Goal: Information Seeking & Learning: Learn about a topic

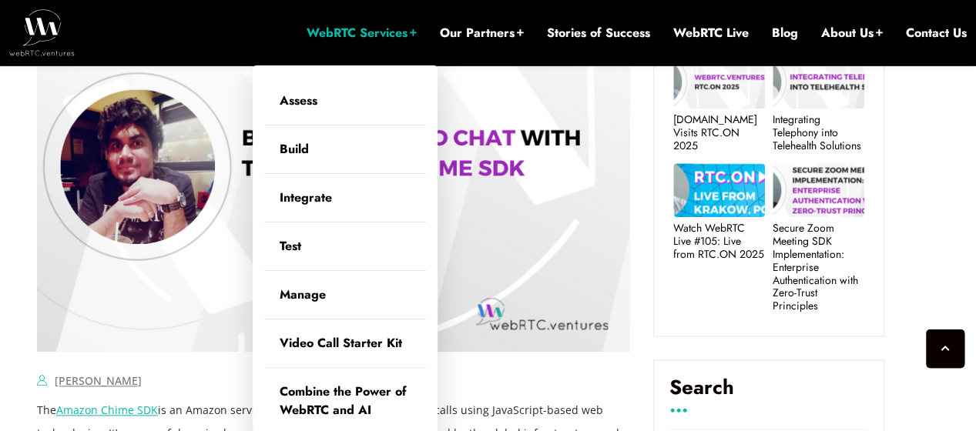
scroll to position [1017, 0]
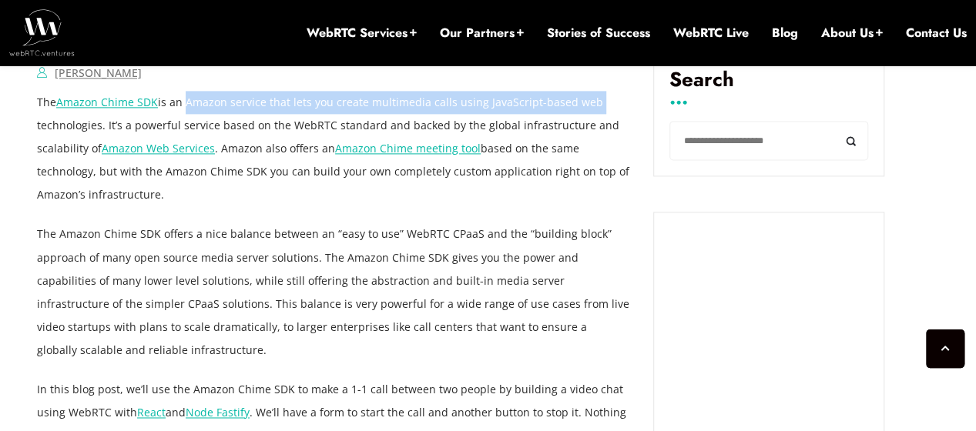
drag, startPoint x: 183, startPoint y: 104, endPoint x: 587, endPoint y: 104, distance: 403.5
click at [587, 104] on p "The Amazon Chime SDK is an Amazon service that lets you create multimedia calls…" at bounding box center [333, 149] width 593 height 116
click at [120, 119] on p "The Amazon Chime SDK is an Amazon service that lets you create multimedia calls…" at bounding box center [333, 149] width 593 height 116
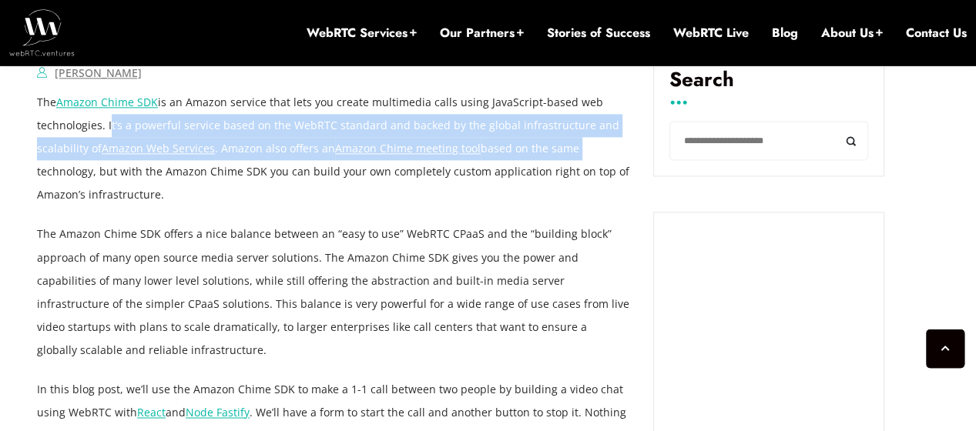
drag, startPoint x: 106, startPoint y: 126, endPoint x: 601, endPoint y: 142, distance: 496.2
click at [601, 142] on p "The Amazon Chime SDK is an Amazon service that lets you create multimedia calls…" at bounding box center [333, 149] width 593 height 116
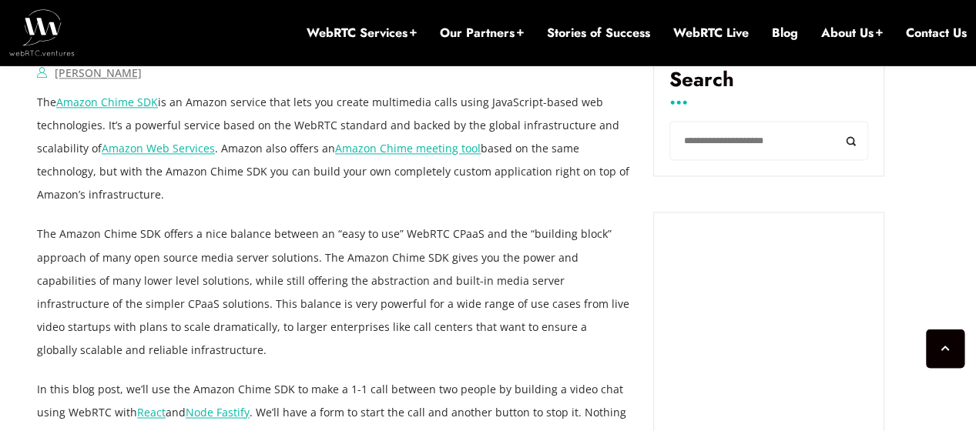
click at [495, 193] on p "The Amazon Chime SDK is an Amazon service that lets you create multimedia calls…" at bounding box center [333, 149] width 593 height 116
click at [567, 187] on p "The Amazon Chime SDK is an Amazon service that lets you create multimedia calls…" at bounding box center [333, 149] width 593 height 116
click at [590, 142] on p "The Amazon Chime SDK is an Amazon service that lets you create multimedia calls…" at bounding box center [333, 149] width 593 height 116
click at [217, 193] on p "The Amazon Chime SDK is an Amazon service that lets you create multimedia calls…" at bounding box center [333, 149] width 593 height 116
click at [211, 199] on p "The Amazon Chime SDK is an Amazon service that lets you create multimedia calls…" at bounding box center [333, 149] width 593 height 116
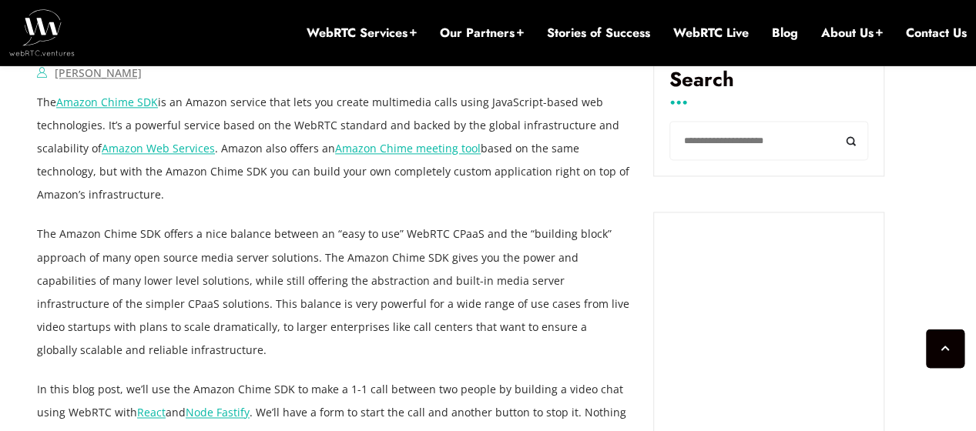
click at [197, 202] on p "The Amazon Chime SDK is an Amazon service that lets you create multimedia calls…" at bounding box center [333, 149] width 593 height 116
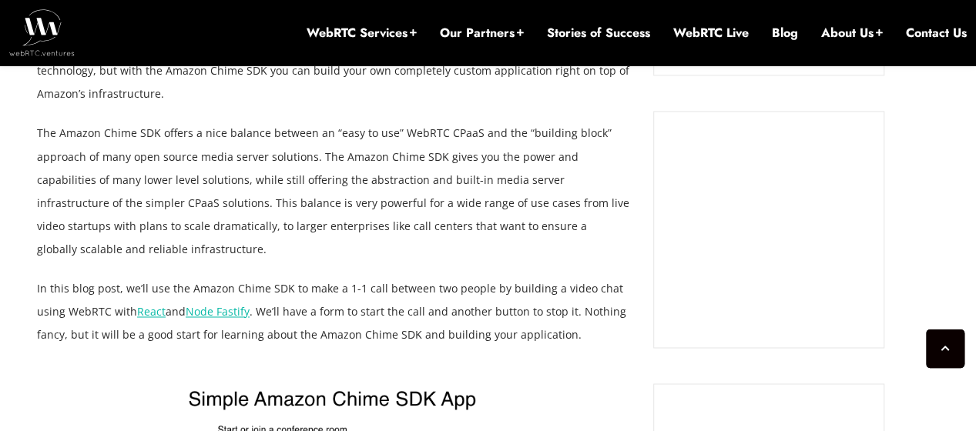
scroll to position [1094, 0]
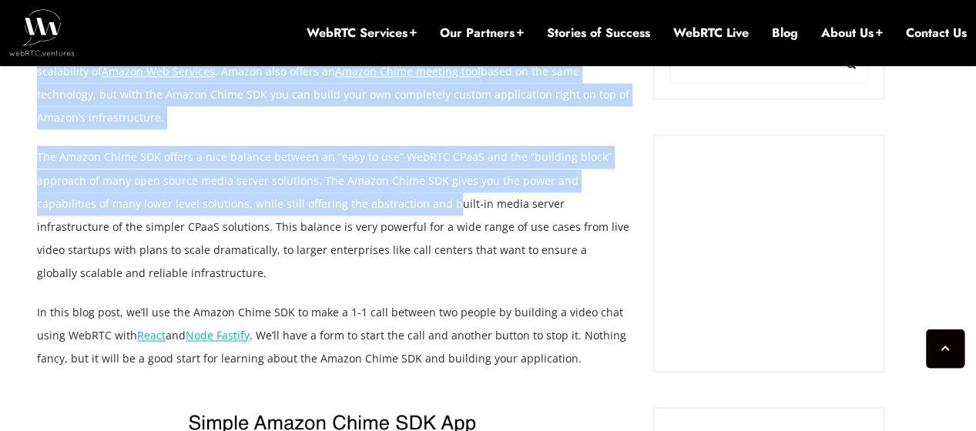
drag, startPoint x: 25, startPoint y: 159, endPoint x: 385, endPoint y: 211, distance: 364.1
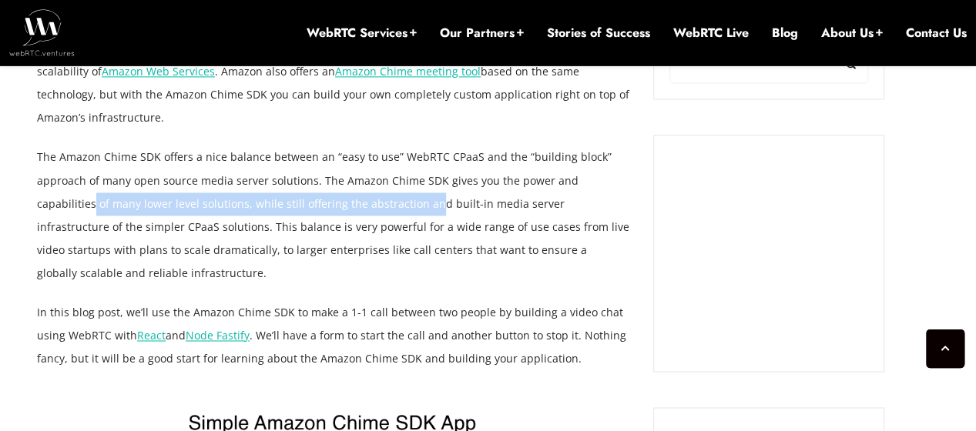
drag, startPoint x: 371, startPoint y: 201, endPoint x: 625, endPoint y: 192, distance: 254.3
click at [625, 192] on p "The Amazon Chime SDK offers a nice balance between an “easy to use” WebRTC CPaa…" at bounding box center [333, 215] width 593 height 139
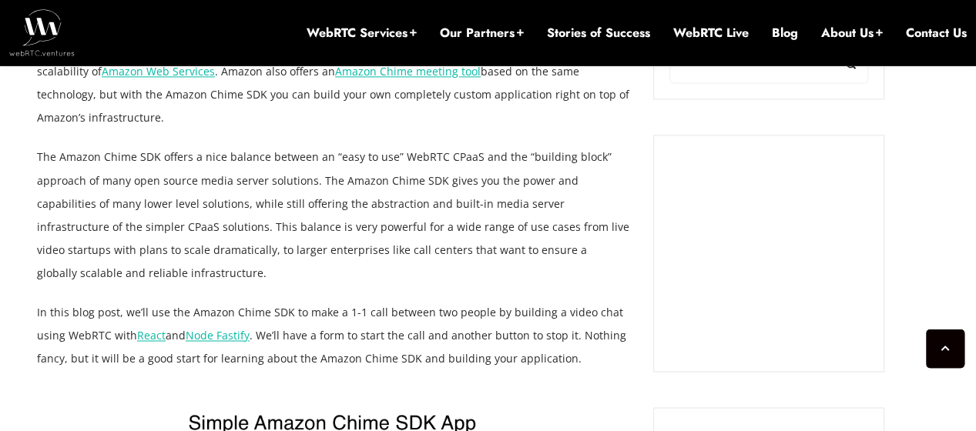
click at [621, 227] on p "The Amazon Chime SDK offers a nice balance between an “easy to use” WebRTC CPaa…" at bounding box center [333, 215] width 593 height 139
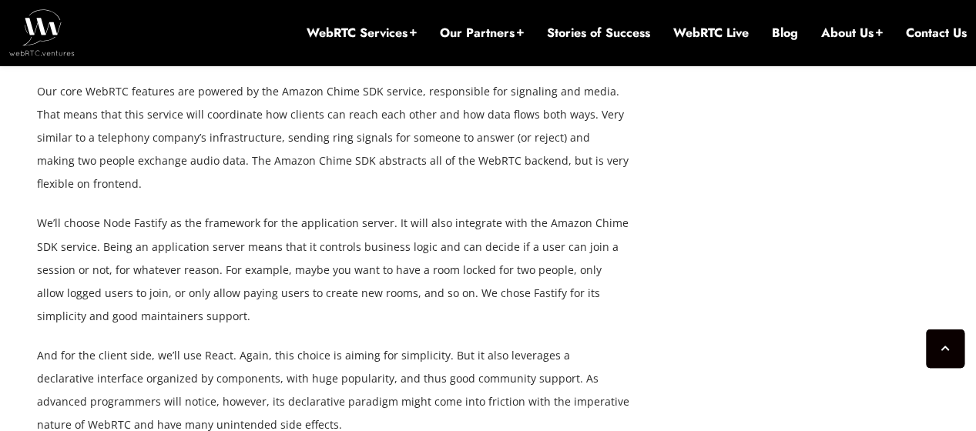
scroll to position [2018, 0]
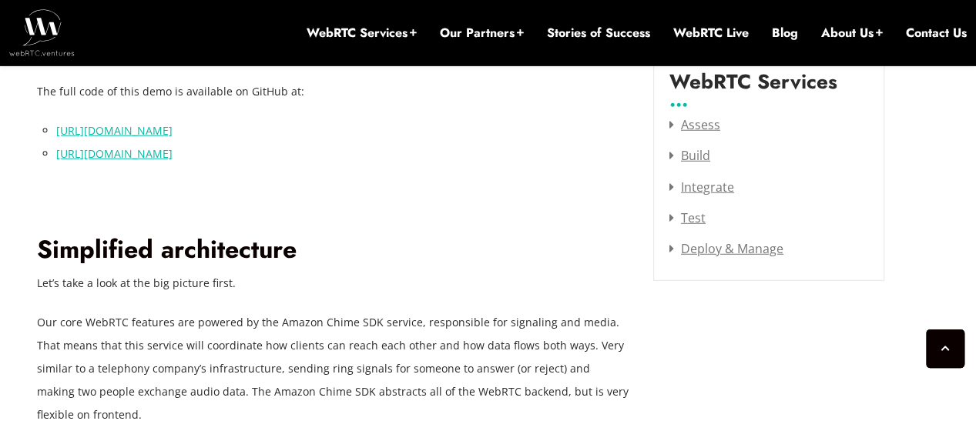
click at [173, 123] on link "[URL][DOMAIN_NAME]" at bounding box center [114, 130] width 116 height 15
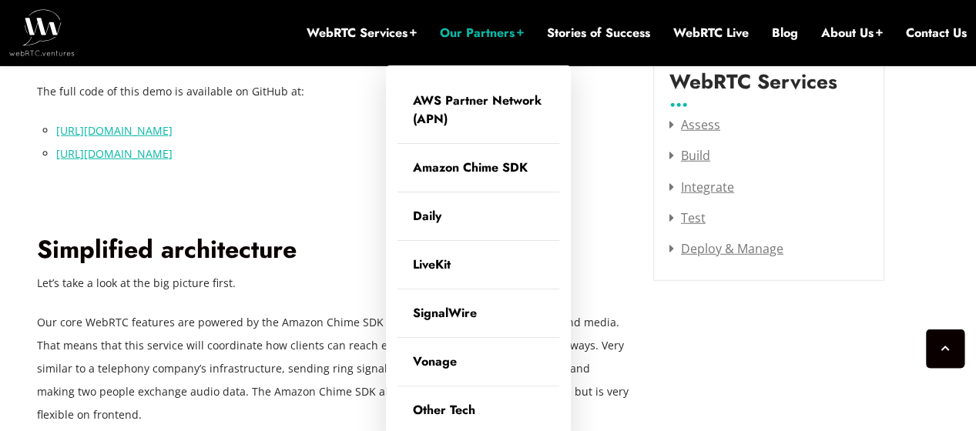
drag, startPoint x: 335, startPoint y: 129, endPoint x: 507, endPoint y: 45, distance: 190.8
click at [173, 146] on link "[URL][DOMAIN_NAME]" at bounding box center [114, 153] width 116 height 15
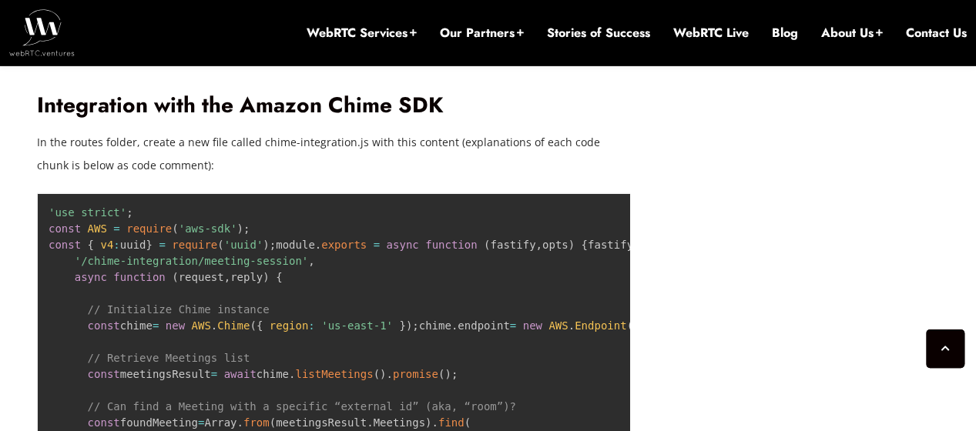
scroll to position [4713, 0]
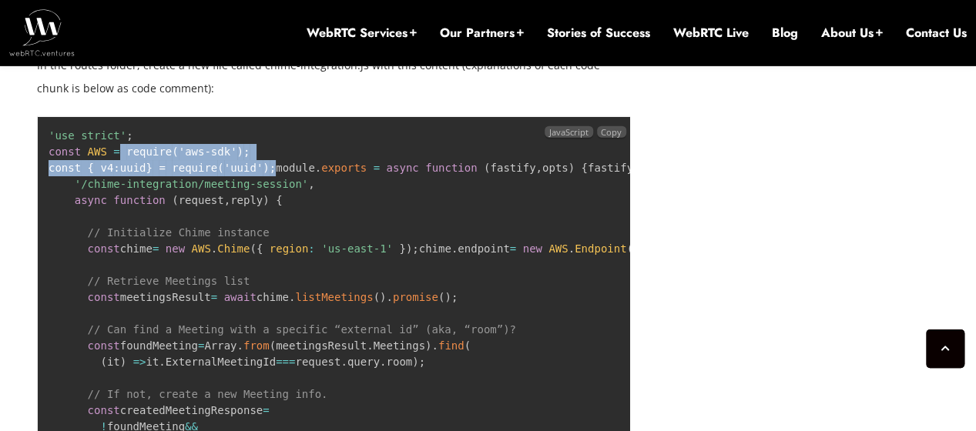
drag, startPoint x: 116, startPoint y: 106, endPoint x: 320, endPoint y: 112, distance: 204.2
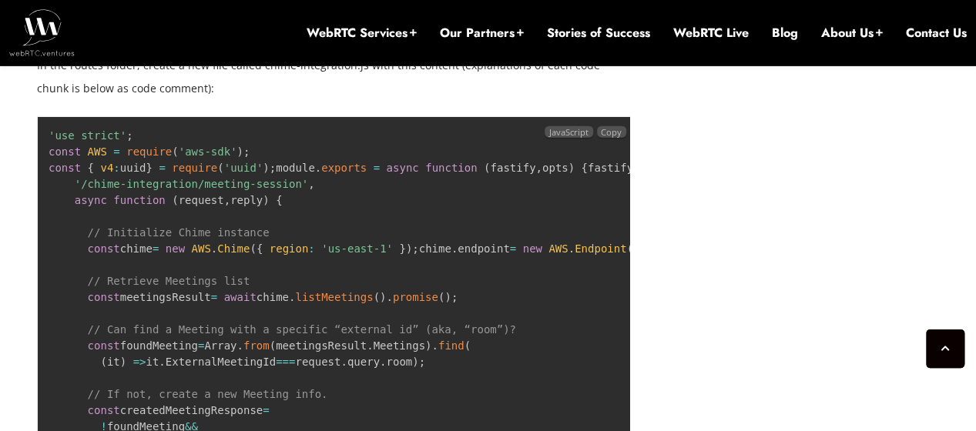
click at [490, 162] on span "fastify , opts" at bounding box center [529, 168] width 78 height 12
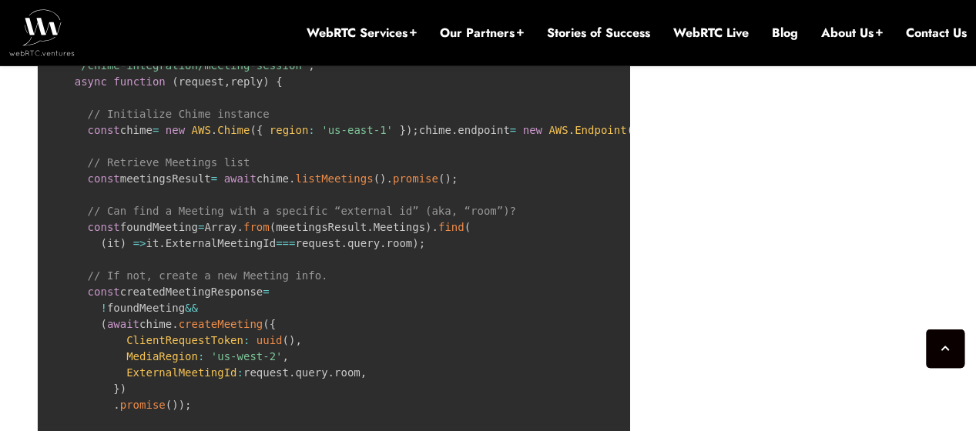
scroll to position [4867, 0]
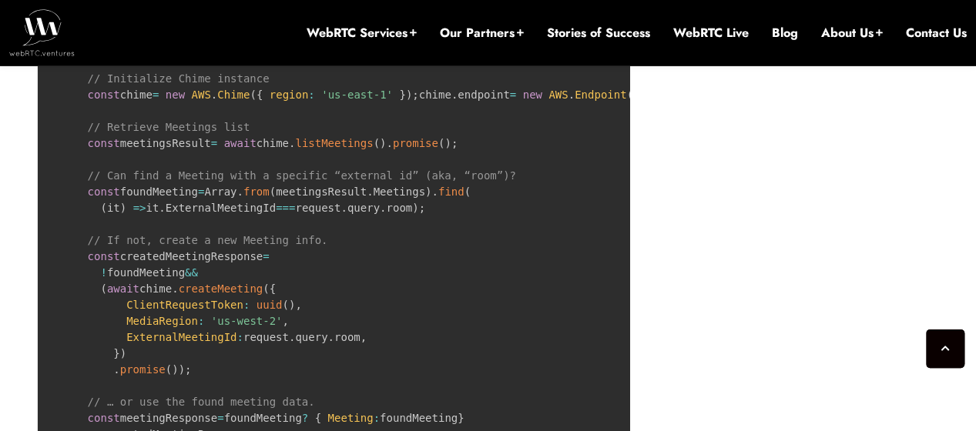
drag, startPoint x: 291, startPoint y: 110, endPoint x: 508, endPoint y: 109, distance: 216.4
click at [633, 101] on span "'[URL][DOMAIN_NAME]'" at bounding box center [698, 95] width 130 height 12
copy span "[URL][DOMAIN_NAME]'"
click at [461, 278] on pre "'use strict' ; const AWS = require ( 'aws-sdk' ) ; const { v4 : uuid } = requir…" at bounding box center [333, 321] width 593 height 719
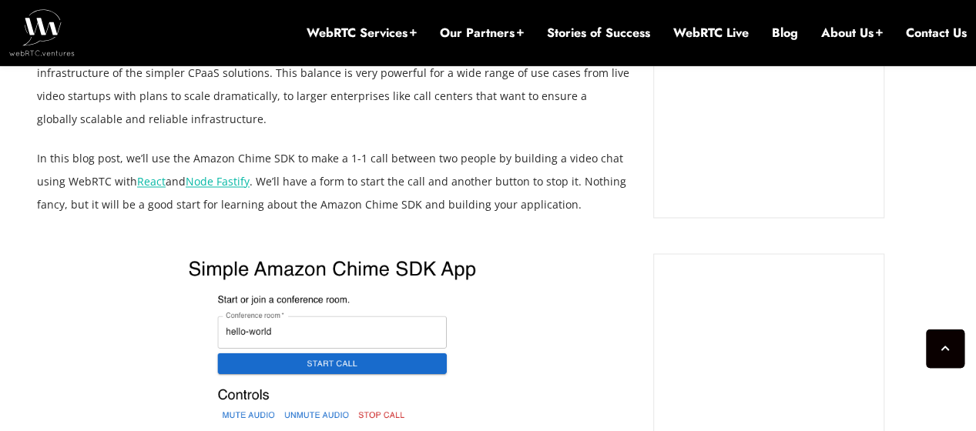
scroll to position [1556, 0]
